Goal: Obtain resource: Download file/media

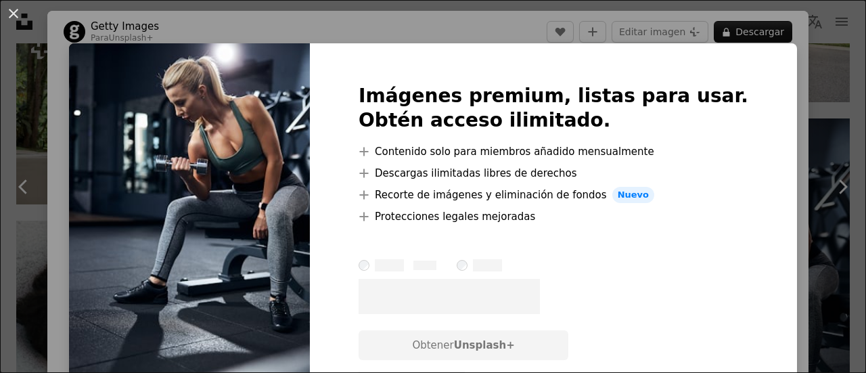
scroll to position [7682, 0]
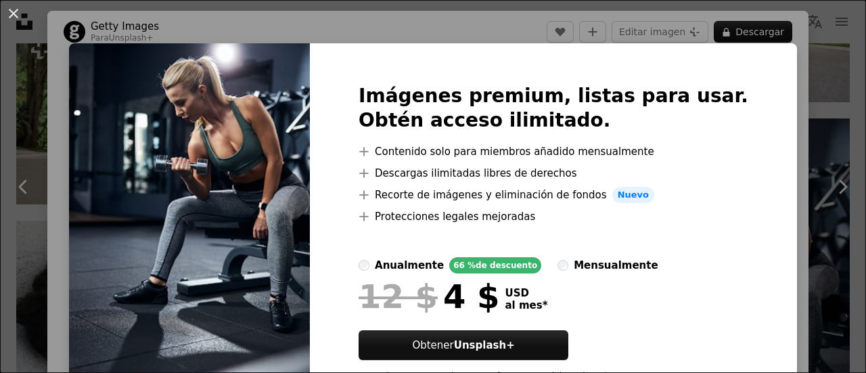
click at [792, 116] on div "An X shape Imágenes premium, listas para usar. Obtén acceso ilimitado. A plus s…" at bounding box center [433, 186] width 866 height 373
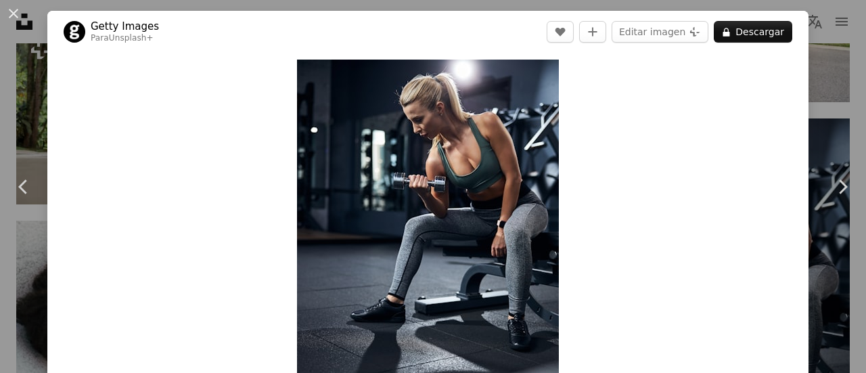
click at [797, 129] on div "Zoom in" at bounding box center [427, 256] width 761 height 407
click at [832, 85] on div "An X shape Chevron left Chevron right Getty Images Para Unsplash+ A heart A plu…" at bounding box center [433, 186] width 866 height 373
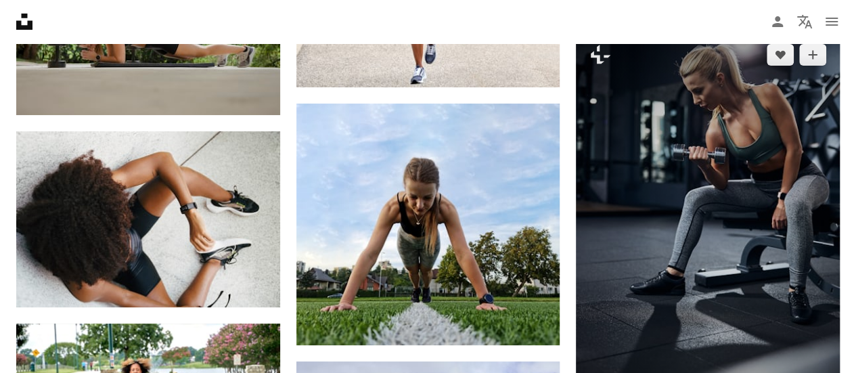
click at [745, 141] on img at bounding box center [708, 227] width 264 height 395
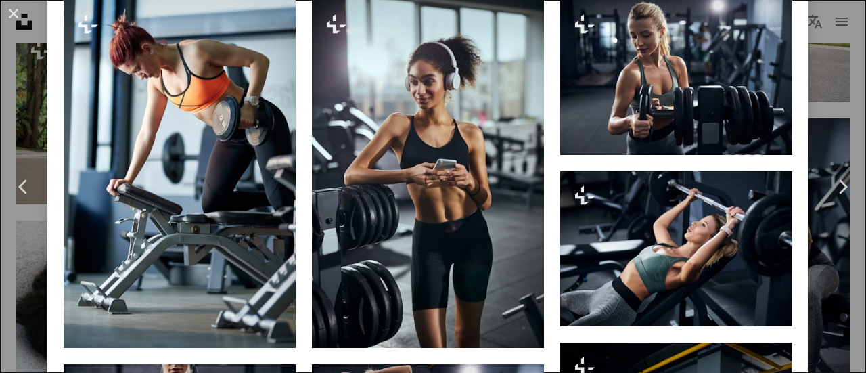
scroll to position [1213, 0]
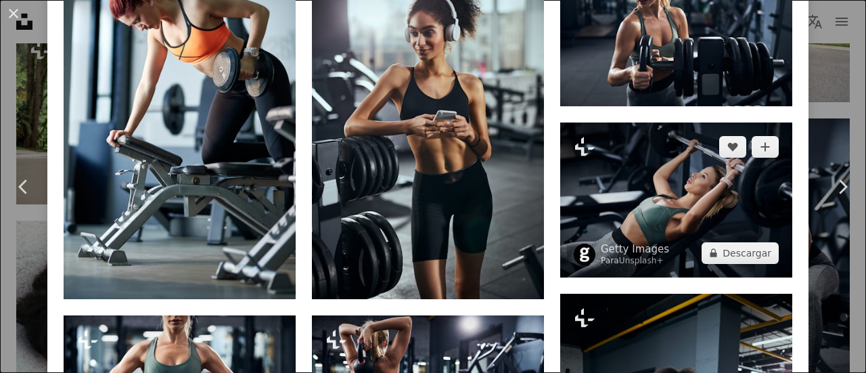
click at [673, 159] on img at bounding box center [676, 199] width 232 height 155
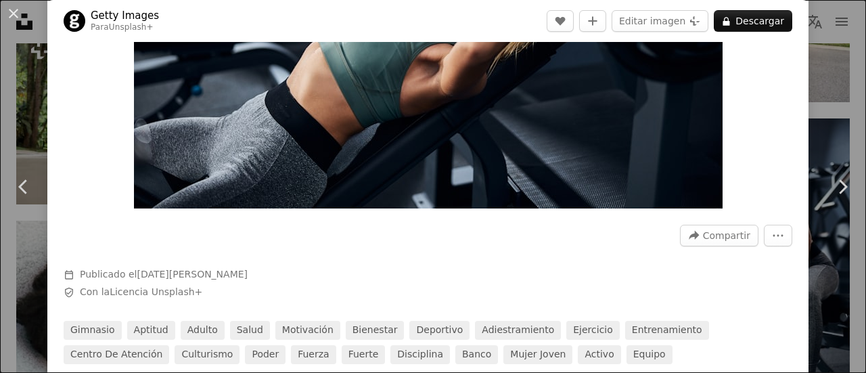
scroll to position [803, 0]
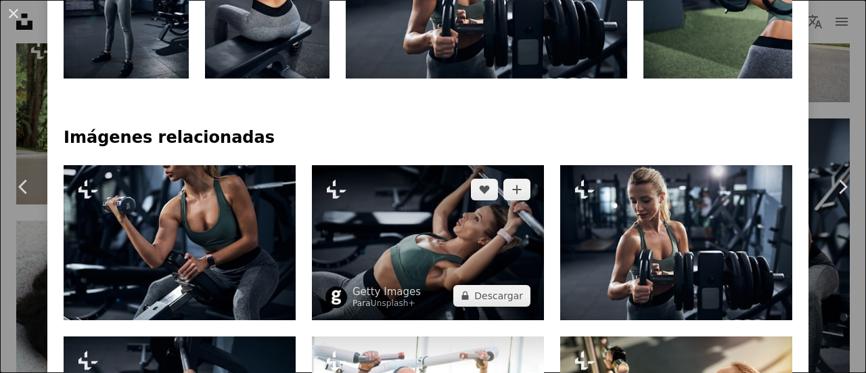
click at [464, 244] on img at bounding box center [428, 242] width 232 height 155
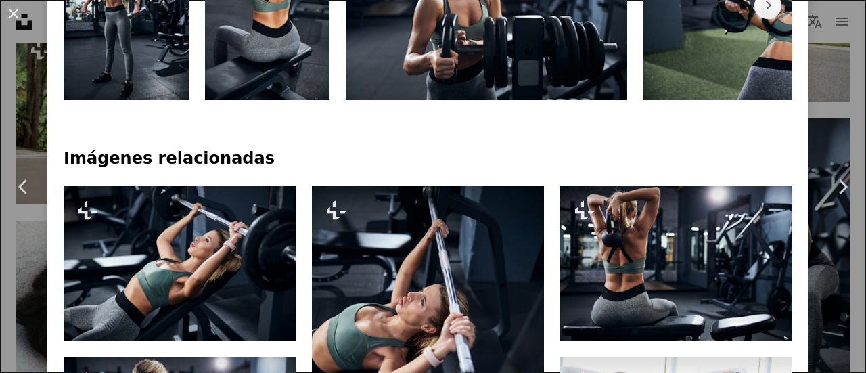
scroll to position [977, 0]
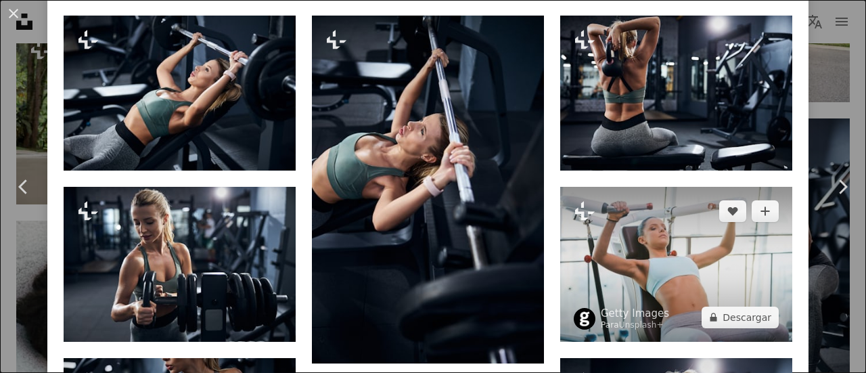
click at [650, 200] on img at bounding box center [676, 264] width 232 height 155
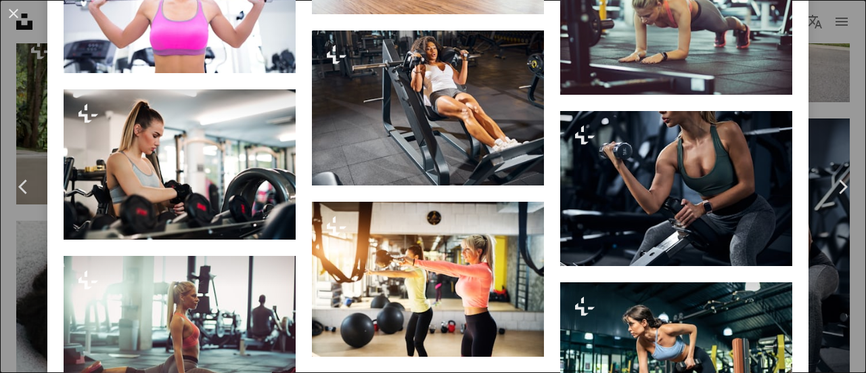
scroll to position [2973, 0]
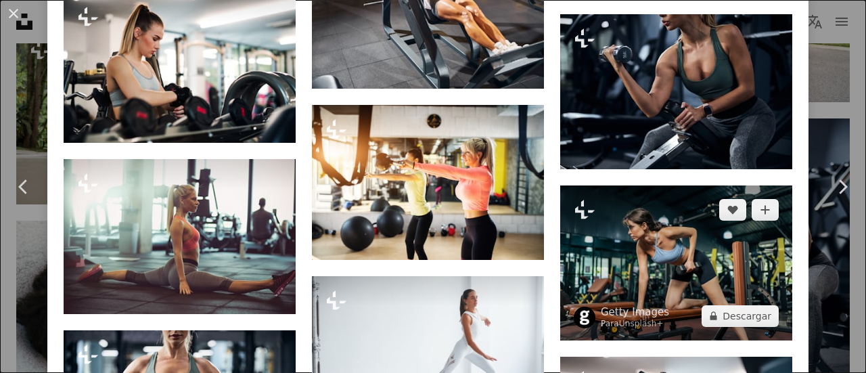
click at [709, 192] on img at bounding box center [676, 262] width 232 height 155
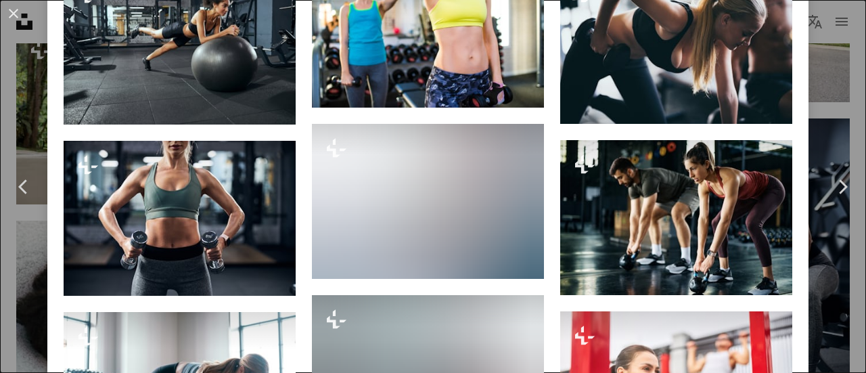
scroll to position [1684, 0]
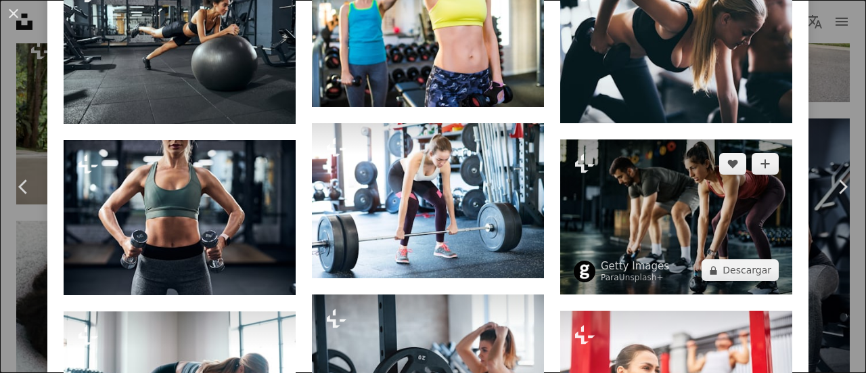
click at [728, 205] on img at bounding box center [676, 216] width 232 height 155
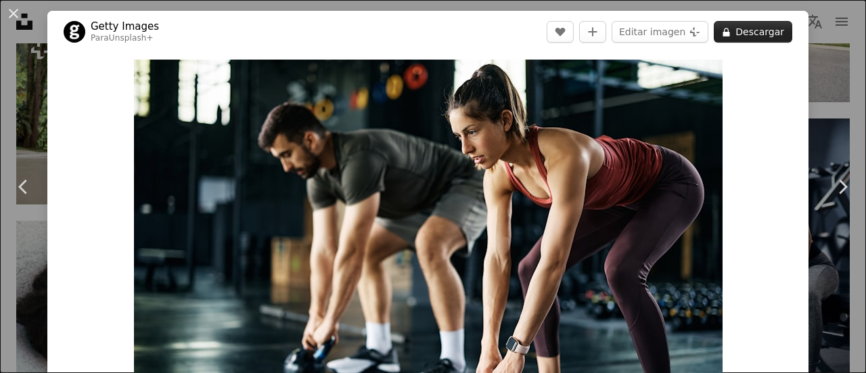
click at [736, 30] on button "A lock Descargar" at bounding box center [753, 32] width 78 height 22
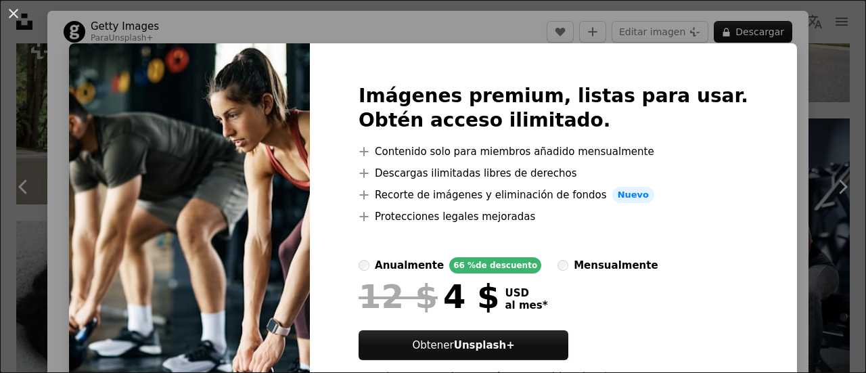
click at [797, 133] on div "An X shape Imágenes premium, listas para usar. Obtén acceso ilimitado. A plus s…" at bounding box center [433, 186] width 866 height 373
